Goal: Task Accomplishment & Management: Complete application form

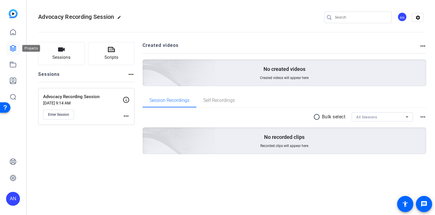
click at [12, 46] on icon at bounding box center [13, 48] width 6 height 6
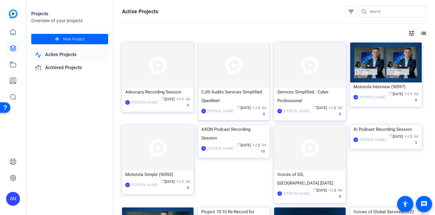
click at [223, 92] on div "CJIS Audits Services Simplified OpenReel" at bounding box center [233, 96] width 65 height 17
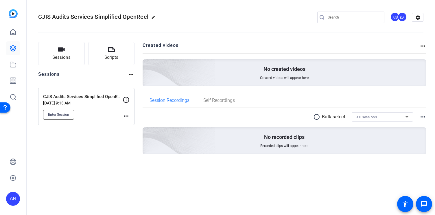
click at [64, 112] on span "Enter Session" at bounding box center [58, 114] width 21 height 5
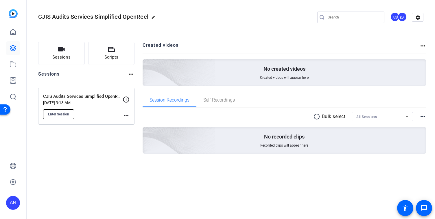
click at [56, 115] on span "Enter Session" at bounding box center [58, 114] width 21 height 5
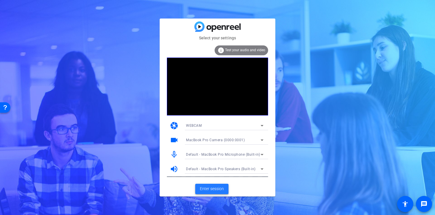
click at [211, 188] on span "Enter session" at bounding box center [212, 189] width 24 height 6
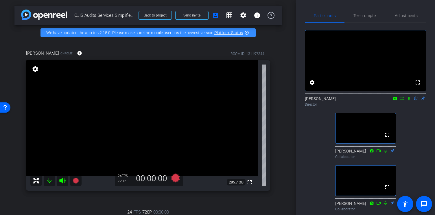
click at [402, 100] on icon at bounding box center [402, 98] width 5 height 4
click at [361, 16] on span "Teleprompter" at bounding box center [365, 16] width 24 height 4
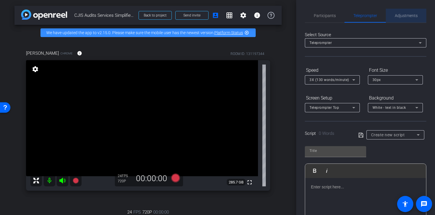
click at [405, 15] on span "Adjustments" at bounding box center [406, 16] width 23 height 4
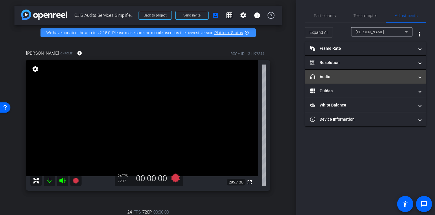
click at [420, 75] on span at bounding box center [420, 77] width 2 height 6
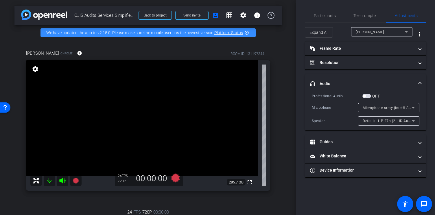
click at [413, 121] on icon at bounding box center [413, 120] width 3 height 1
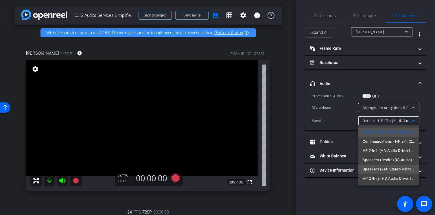
click at [404, 170] on span "Speakers (Yeti Stereo Microphone) (046d:0ab7)" at bounding box center [389, 169] width 52 height 7
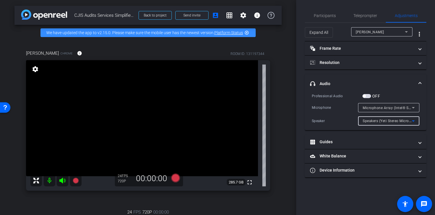
click at [400, 119] on span "Speakers (Yeti Stereo Microphone) (046d:0ab7)" at bounding box center [403, 120] width 80 height 5
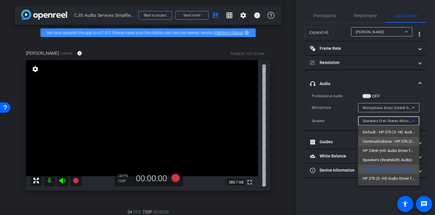
click at [401, 141] on span "Communications - HP 27h (2- HD Audio Driver for Display Audio)" at bounding box center [389, 141] width 52 height 7
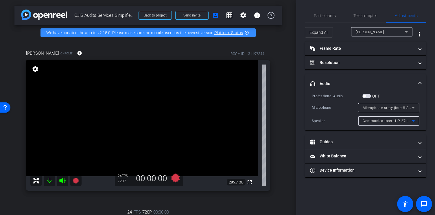
click at [397, 119] on span "Communications - HP 27h (2- HD Audio Driver for Display Audio)" at bounding box center [418, 120] width 110 height 5
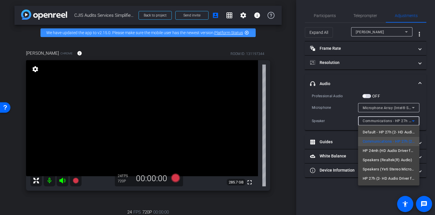
click at [348, 121] on div at bounding box center [217, 107] width 435 height 215
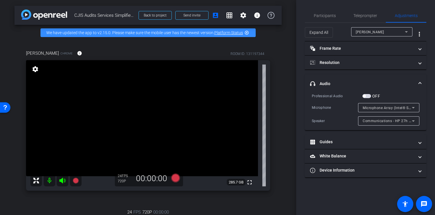
click at [367, 97] on span "button" at bounding box center [366, 96] width 9 height 4
click at [367, 97] on span "button" at bounding box center [368, 96] width 3 height 3
click at [419, 82] on span at bounding box center [420, 84] width 2 height 6
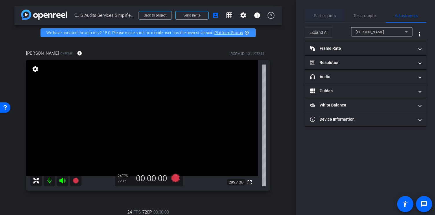
click at [328, 14] on span "Participants" at bounding box center [325, 16] width 22 height 4
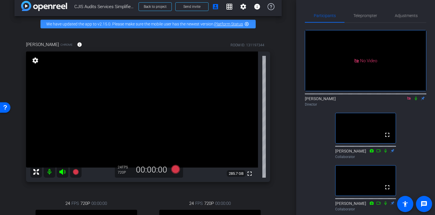
scroll to position [13, 0]
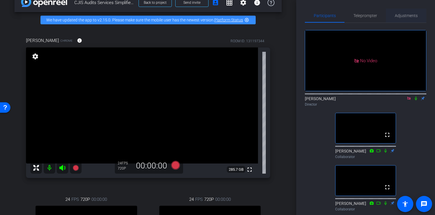
click at [406, 14] on span "Adjustments" at bounding box center [406, 16] width 23 height 4
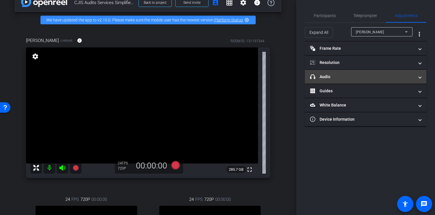
click at [421, 76] on span at bounding box center [420, 77] width 2 height 6
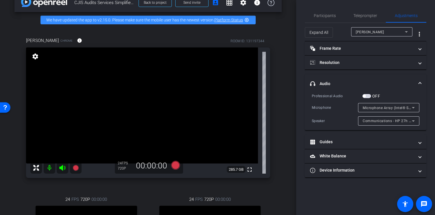
click at [404, 121] on span "Communications - HP 27h (2- HD Audio Driver for Display Audio)" at bounding box center [418, 120] width 110 height 5
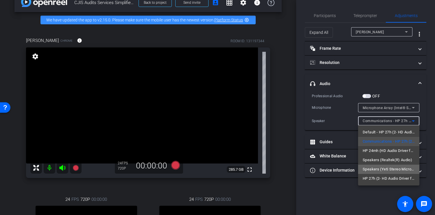
click at [394, 169] on span "Speakers (Yeti Stereo Microphone) (046d:0ab7)" at bounding box center [389, 169] width 52 height 7
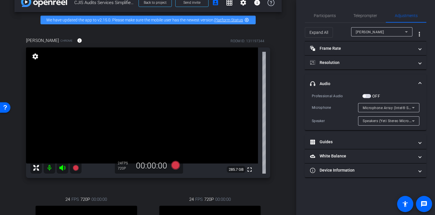
click at [420, 81] on span at bounding box center [420, 84] width 2 height 6
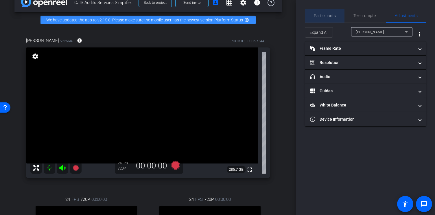
click at [324, 16] on span "Participants" at bounding box center [325, 16] width 22 height 4
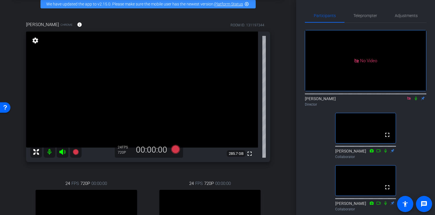
scroll to position [0, 0]
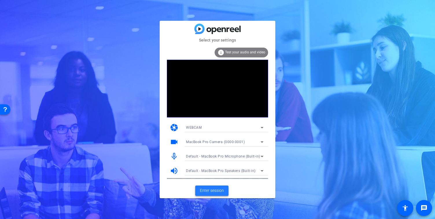
click at [213, 192] on span "Enter session" at bounding box center [212, 191] width 24 height 6
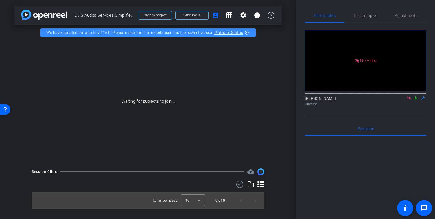
click at [409, 100] on icon at bounding box center [409, 98] width 5 height 4
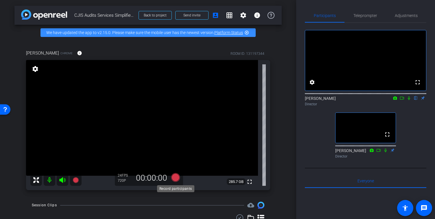
click at [174, 180] on icon at bounding box center [175, 177] width 9 height 9
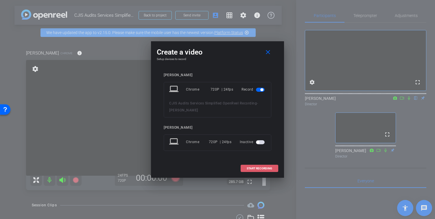
click at [263, 169] on span "START RECORDING" at bounding box center [259, 168] width 25 height 3
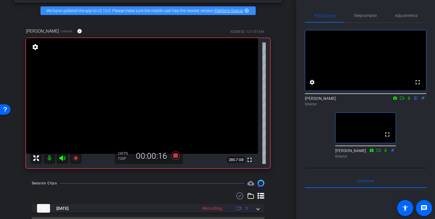
scroll to position [23, 0]
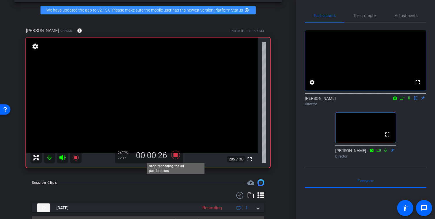
click at [175, 155] on icon at bounding box center [175, 155] width 9 height 9
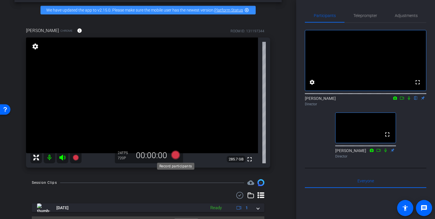
click at [176, 155] on icon at bounding box center [175, 155] width 9 height 9
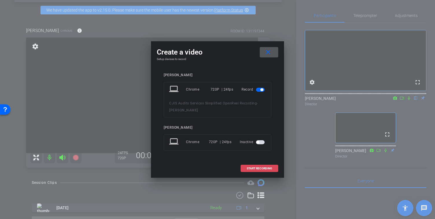
click at [265, 168] on span "START RECORDING" at bounding box center [259, 168] width 25 height 3
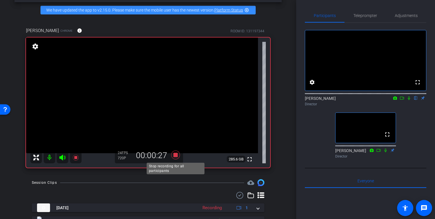
click at [175, 155] on icon at bounding box center [175, 155] width 9 height 9
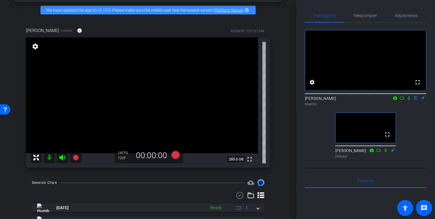
click at [286, 107] on div "arrow_back CJIS Audits Services Simplified OpenReel Recording Back to project S…" at bounding box center [148, 86] width 296 height 219
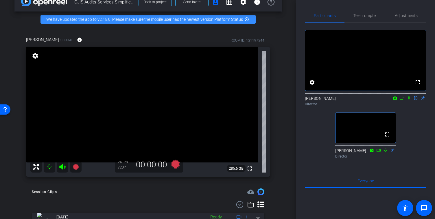
scroll to position [0, 0]
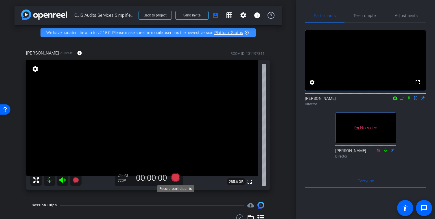
click at [175, 178] on icon at bounding box center [175, 177] width 9 height 9
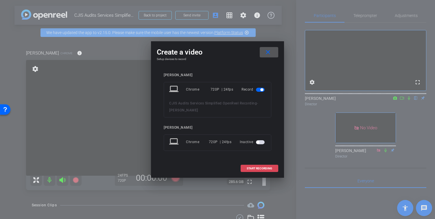
click at [260, 169] on span "START RECORDING" at bounding box center [259, 168] width 25 height 3
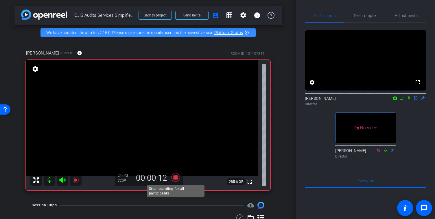
click at [175, 178] on icon at bounding box center [175, 177] width 9 height 9
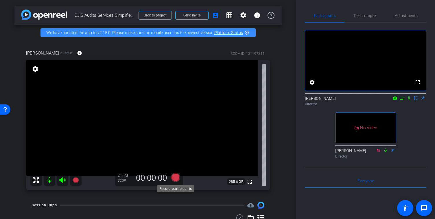
click at [176, 178] on icon at bounding box center [175, 177] width 9 height 9
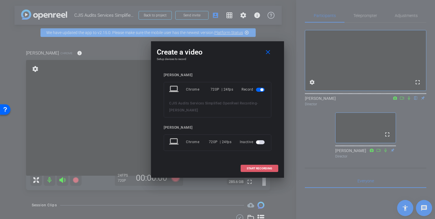
click at [252, 169] on span "START RECORDING" at bounding box center [259, 168] width 25 height 3
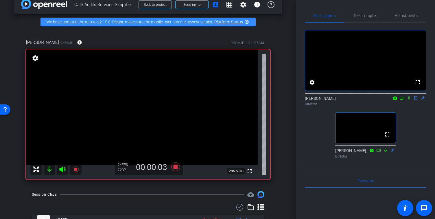
scroll to position [12, 0]
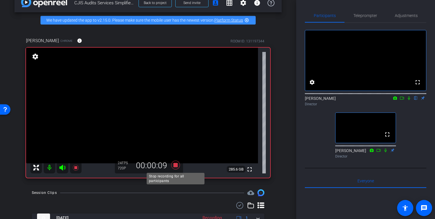
click at [175, 165] on icon at bounding box center [175, 165] width 9 height 9
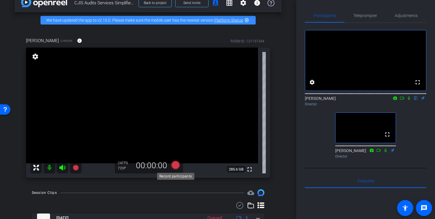
click at [175, 165] on icon at bounding box center [175, 165] width 9 height 9
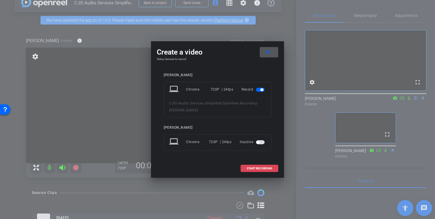
click at [265, 167] on span "START RECORDING" at bounding box center [259, 168] width 25 height 3
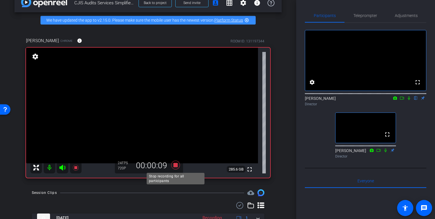
click at [175, 165] on icon at bounding box center [175, 165] width 9 height 9
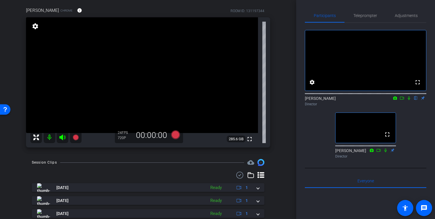
scroll to position [0, 0]
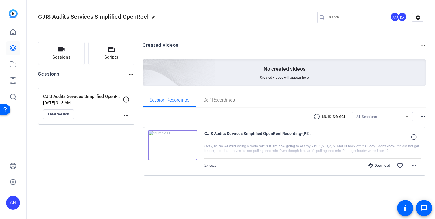
click at [171, 143] on img at bounding box center [172, 145] width 49 height 30
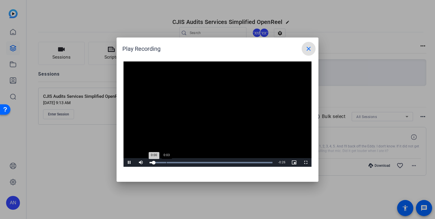
click at [0, 0] on div "Loaded : 100.00% 0:03 0:00" at bounding box center [0, 0] width 0 height 0
click at [235, 162] on div "Loaded : 100.00% 0:18 0:12" at bounding box center [211, 162] width 129 height 9
click at [308, 47] on mat-icon "close" at bounding box center [308, 48] width 7 height 7
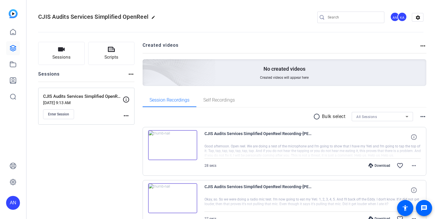
click at [173, 145] on img at bounding box center [172, 145] width 49 height 30
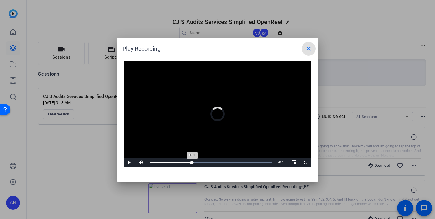
click at [192, 161] on div "Loaded : 100.00% 0:09 0:01" at bounding box center [211, 162] width 129 height 9
click at [183, 161] on div "Loaded : 100.00% 0:07 0:11" at bounding box center [211, 162] width 129 height 9
click at [95, 189] on div at bounding box center [217, 109] width 435 height 219
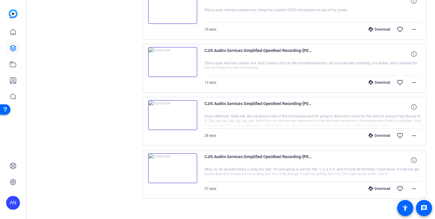
scroll to position [195, 0]
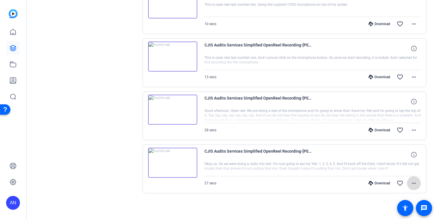
click at [416, 184] on mat-icon "more_horiz" at bounding box center [413, 183] width 7 height 7
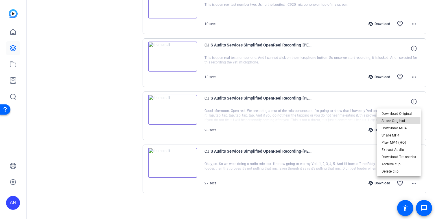
click at [397, 121] on span "Share Original" at bounding box center [398, 121] width 35 height 7
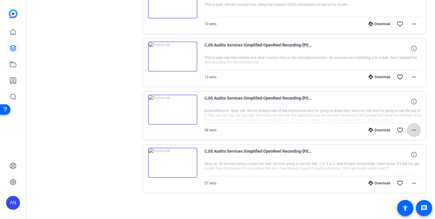
click at [415, 130] on mat-icon "more_horiz" at bounding box center [413, 130] width 7 height 7
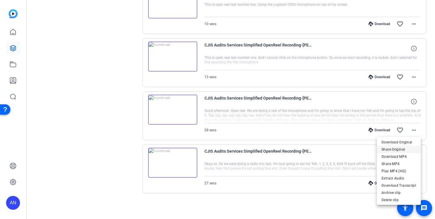
click at [392, 151] on span "Share Original" at bounding box center [398, 149] width 35 height 7
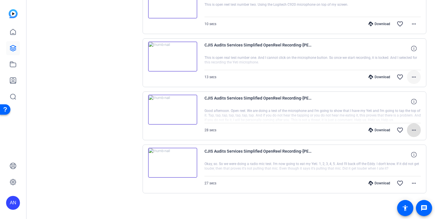
click at [412, 75] on mat-icon "more_horiz" at bounding box center [413, 77] width 7 height 7
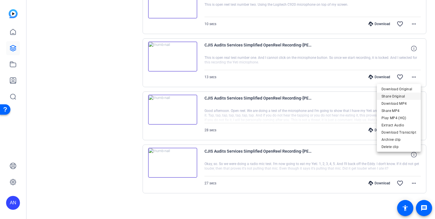
click at [403, 96] on span "Share Original" at bounding box center [398, 96] width 35 height 7
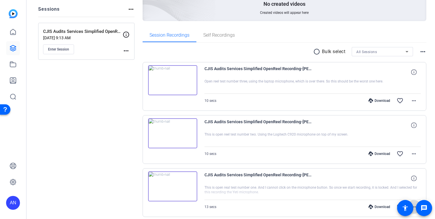
scroll to position [71, 0]
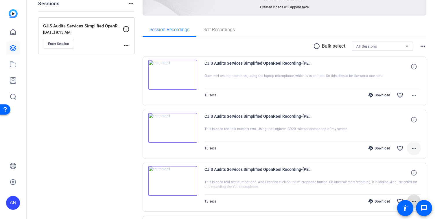
click at [417, 149] on mat-icon "more_horiz" at bounding box center [413, 148] width 7 height 7
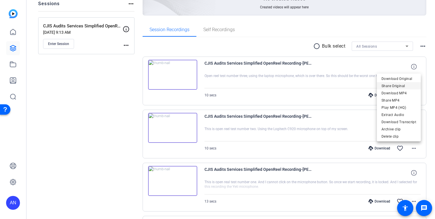
click at [394, 86] on span "Share Original" at bounding box center [398, 86] width 35 height 7
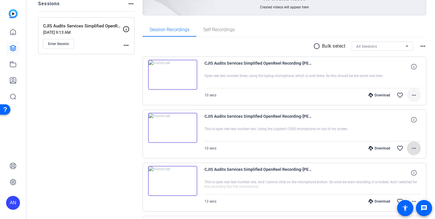
click at [417, 95] on span at bounding box center [414, 95] width 14 height 14
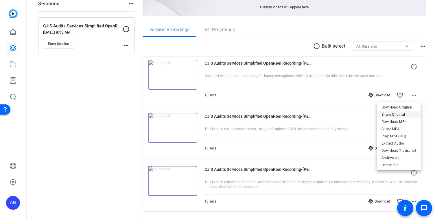
click at [390, 116] on span "Share Original" at bounding box center [398, 114] width 35 height 7
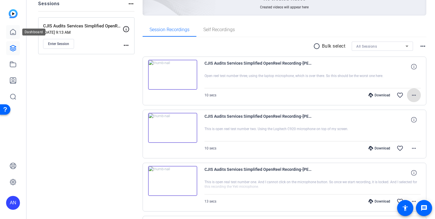
click at [12, 30] on icon at bounding box center [13, 32] width 7 height 7
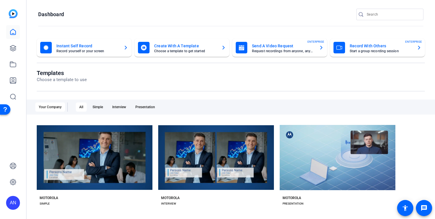
click at [374, 47] on mat-card-title "Record With Others" at bounding box center [381, 46] width 62 height 7
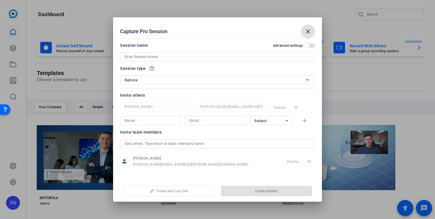
click at [144, 55] on input at bounding box center [218, 56] width 186 height 7
paste input "Safer Starts Here: [PERSON_NAME]"
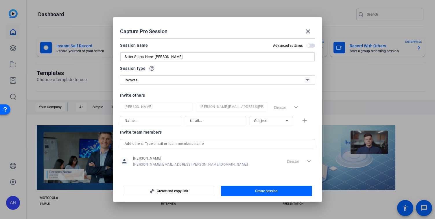
type input "Safer Starts Here: [PERSON_NAME]"
click at [185, 69] on div "Session type help_outline" at bounding box center [217, 68] width 195 height 7
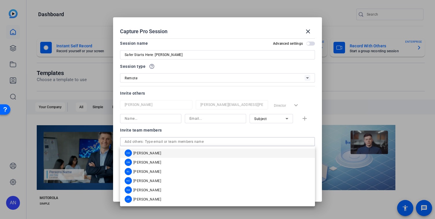
click at [191, 142] on input "text" at bounding box center [218, 141] width 186 height 7
click at [191, 192] on mat-option "KA [PERSON_NAME]" at bounding box center [217, 190] width 195 height 9
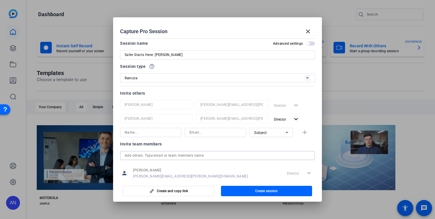
click at [203, 135] on input at bounding box center [215, 132] width 52 height 7
paste input "[PERSON_NAME][EMAIL_ADDRESS][PERSON_NAME][DOMAIN_NAME]"
type input "[PERSON_NAME][EMAIL_ADDRESS][PERSON_NAME][DOMAIN_NAME]"
click at [172, 134] on input at bounding box center [151, 132] width 52 height 7
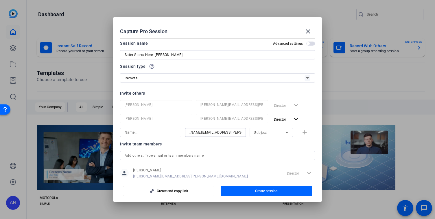
scroll to position [0, 0]
type input "[PERSON_NAME]"
click at [303, 131] on mat-icon "add" at bounding box center [304, 132] width 7 height 7
